Goal: Task Accomplishment & Management: Manage account settings

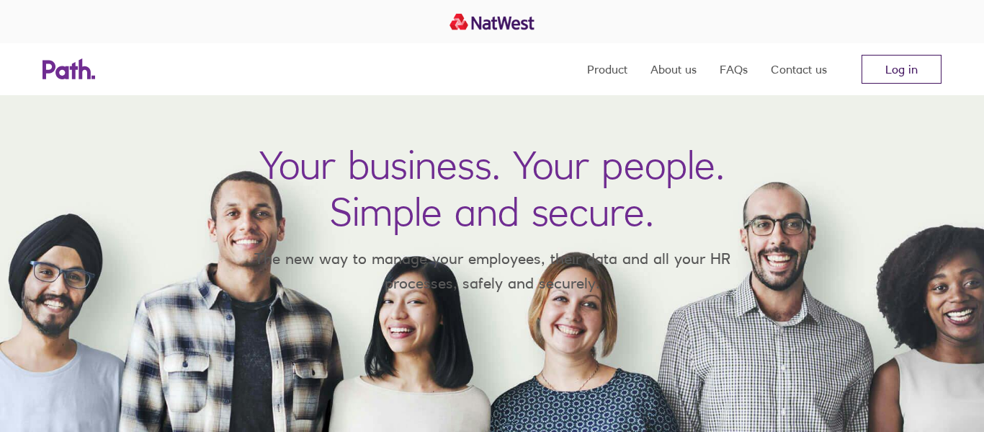
click at [900, 73] on link "Log in" at bounding box center [902, 69] width 80 height 29
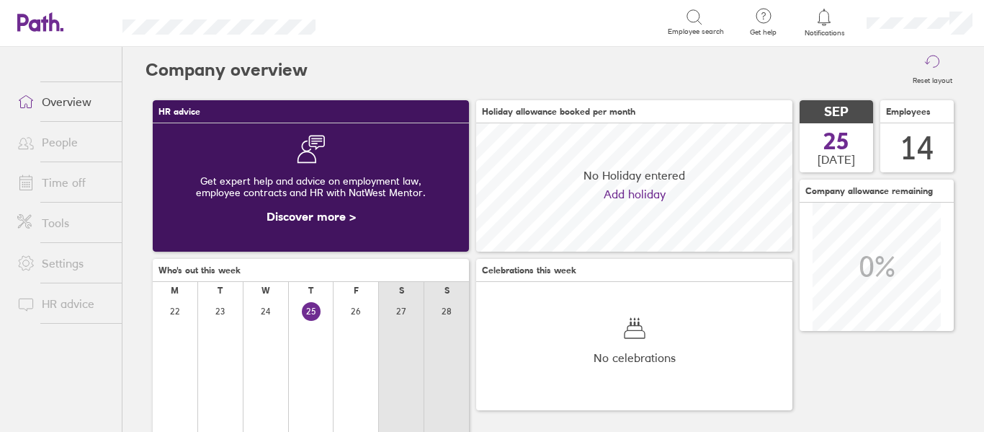
scroll to position [128, 316]
click at [58, 186] on link "Time off" at bounding box center [64, 182] width 116 height 29
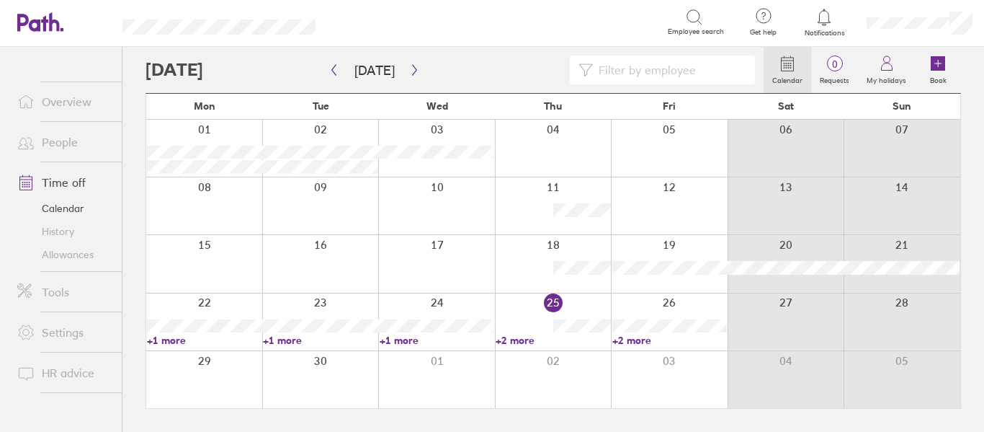
click at [176, 338] on link "+1 more" at bounding box center [204, 340] width 115 height 13
click at [284, 342] on link "+1 more" at bounding box center [320, 340] width 115 height 13
click at [411, 340] on link "+1 more" at bounding box center [437, 340] width 115 height 13
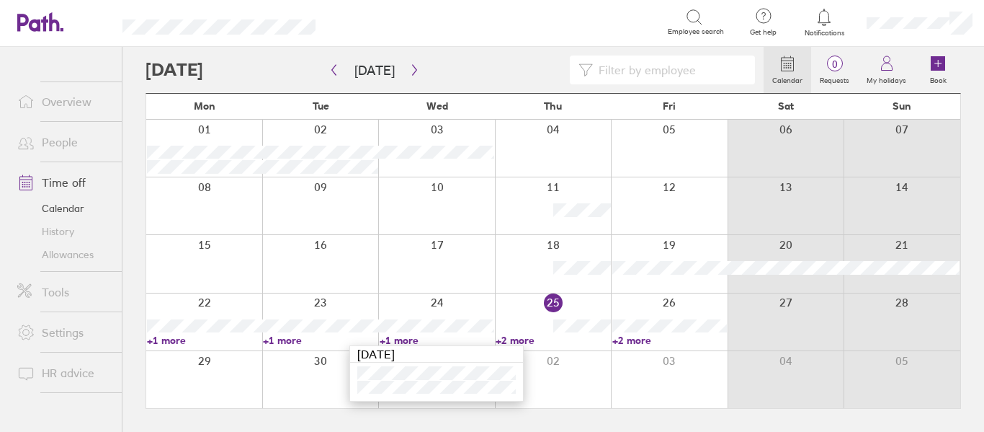
click at [513, 342] on link "+2 more" at bounding box center [553, 340] width 115 height 13
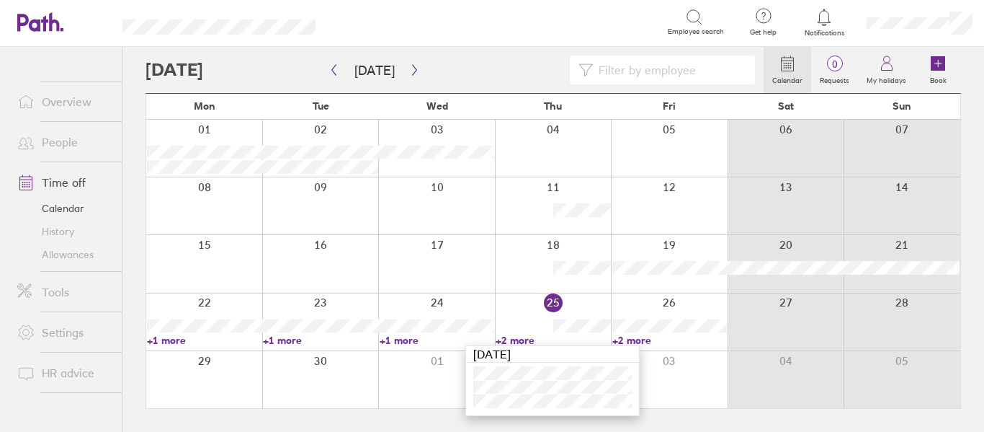
click at [643, 339] on link "+2 more" at bounding box center [669, 340] width 115 height 13
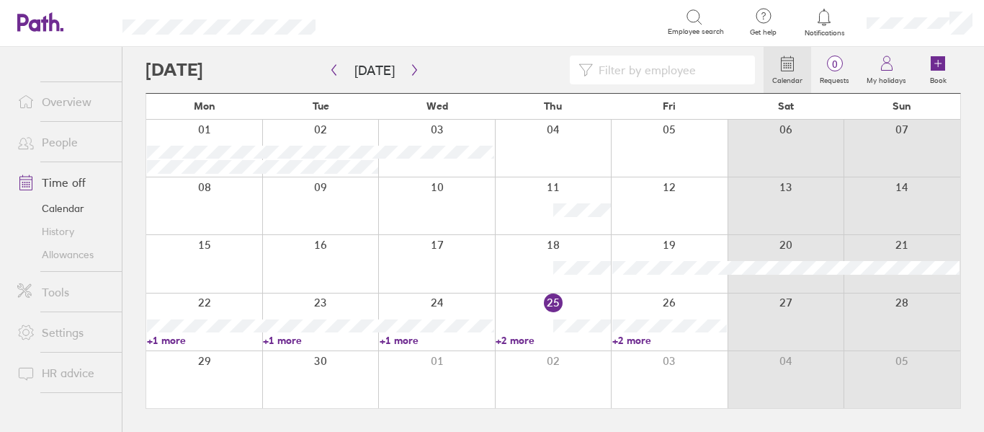
click at [633, 339] on link "+2 more" at bounding box center [669, 340] width 115 height 13
click at [409, 70] on icon "button" at bounding box center [414, 70] width 11 height 12
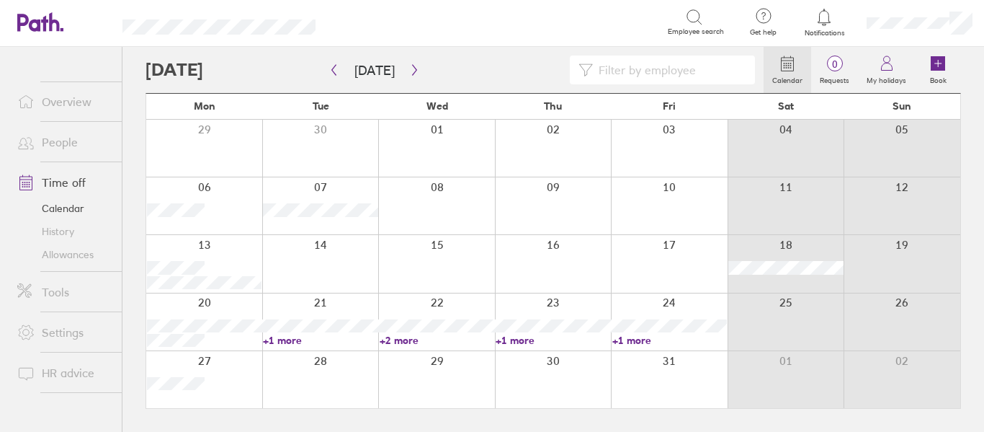
click at [398, 342] on link "+2 more" at bounding box center [437, 340] width 115 height 13
